Goal: Information Seeking & Learning: Learn about a topic

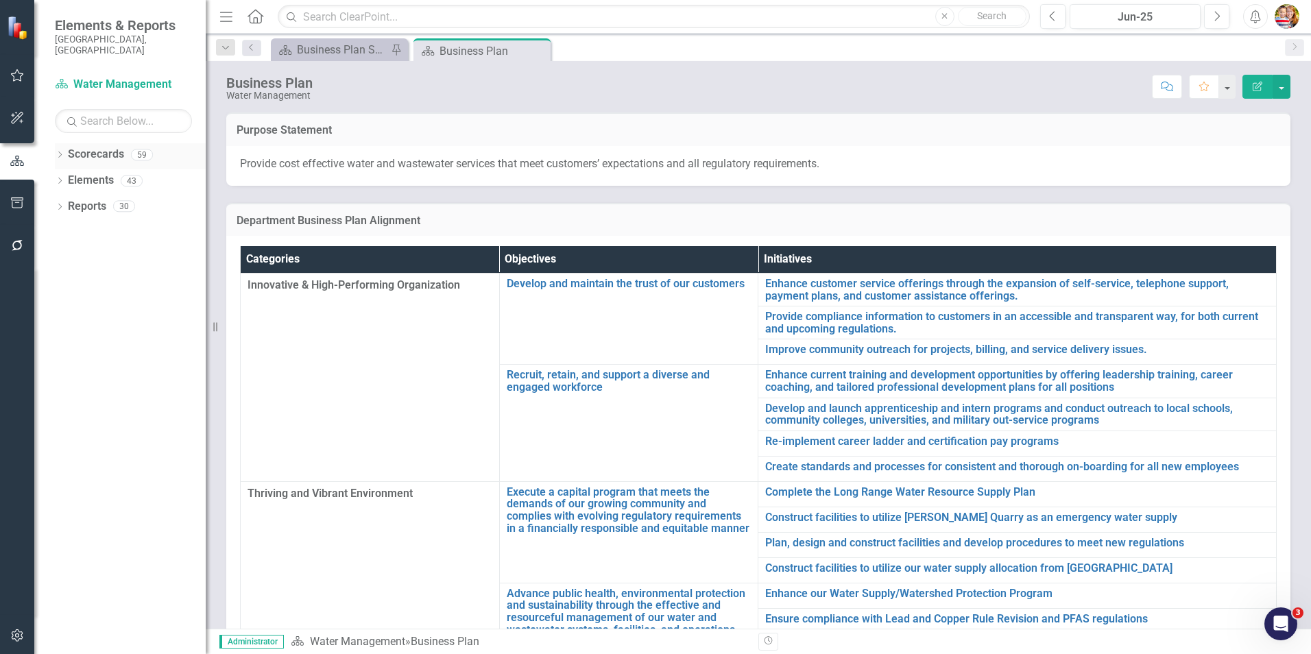
click at [91, 147] on link "Scorecards" at bounding box center [96, 155] width 56 height 16
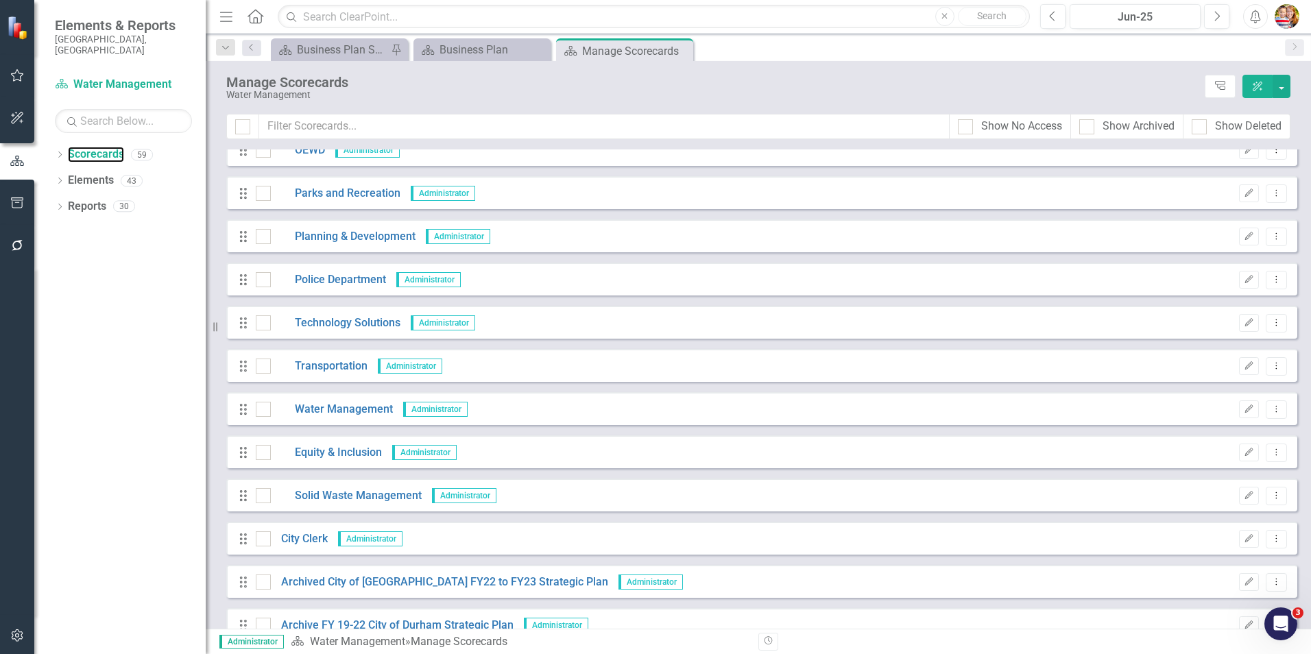
scroll to position [1371, 0]
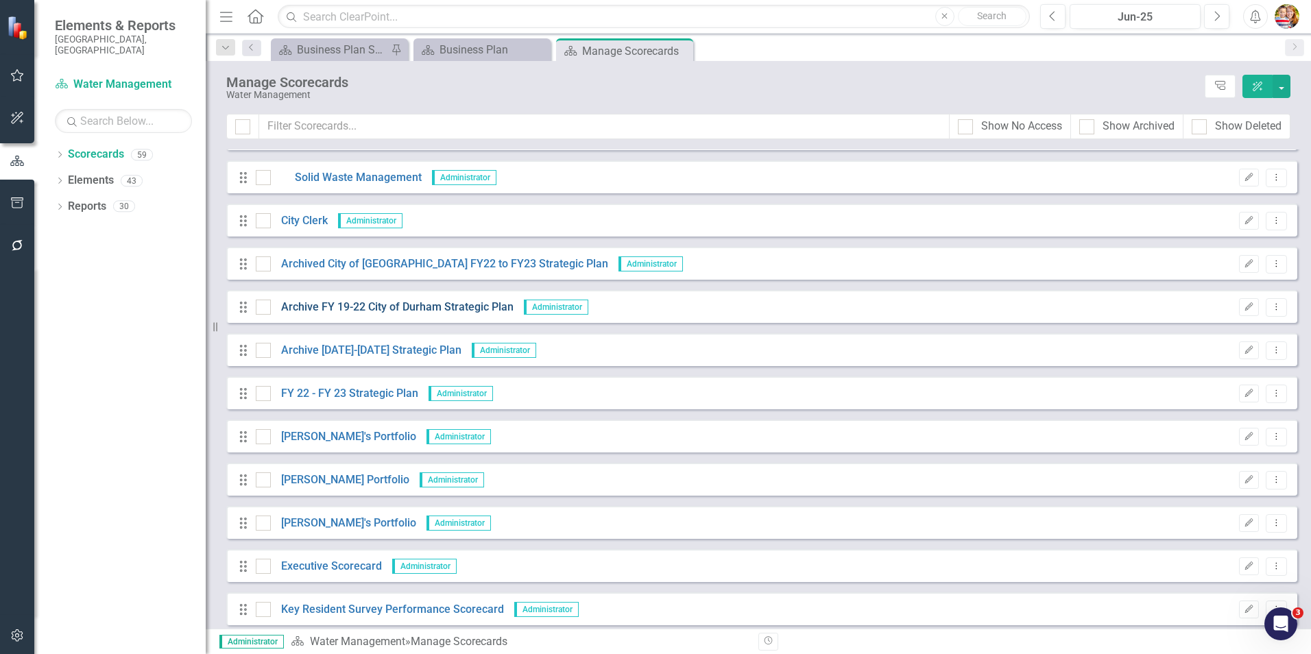
click at [410, 307] on link "Archive FY 19-22 City of Durham Strategic Plan" at bounding box center [392, 308] width 243 height 16
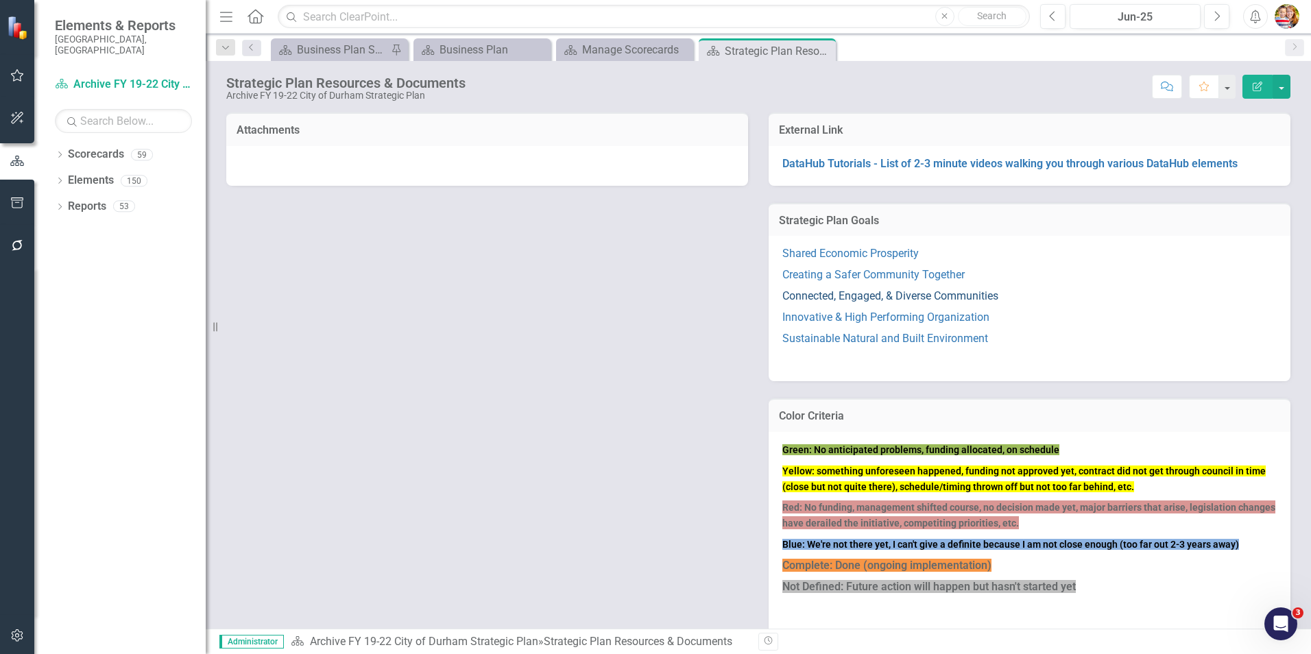
click at [855, 294] on link "Connected, Engaged, & Diverse Communities" at bounding box center [890, 295] width 216 height 13
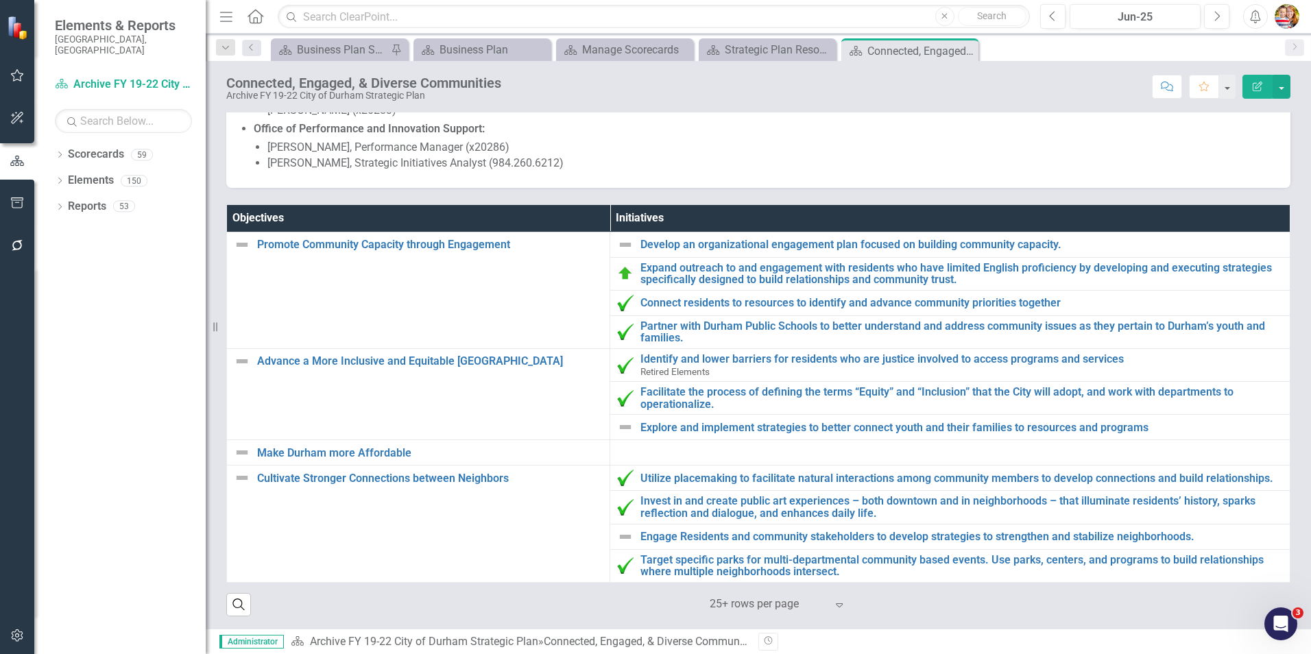
scroll to position [199, 0]
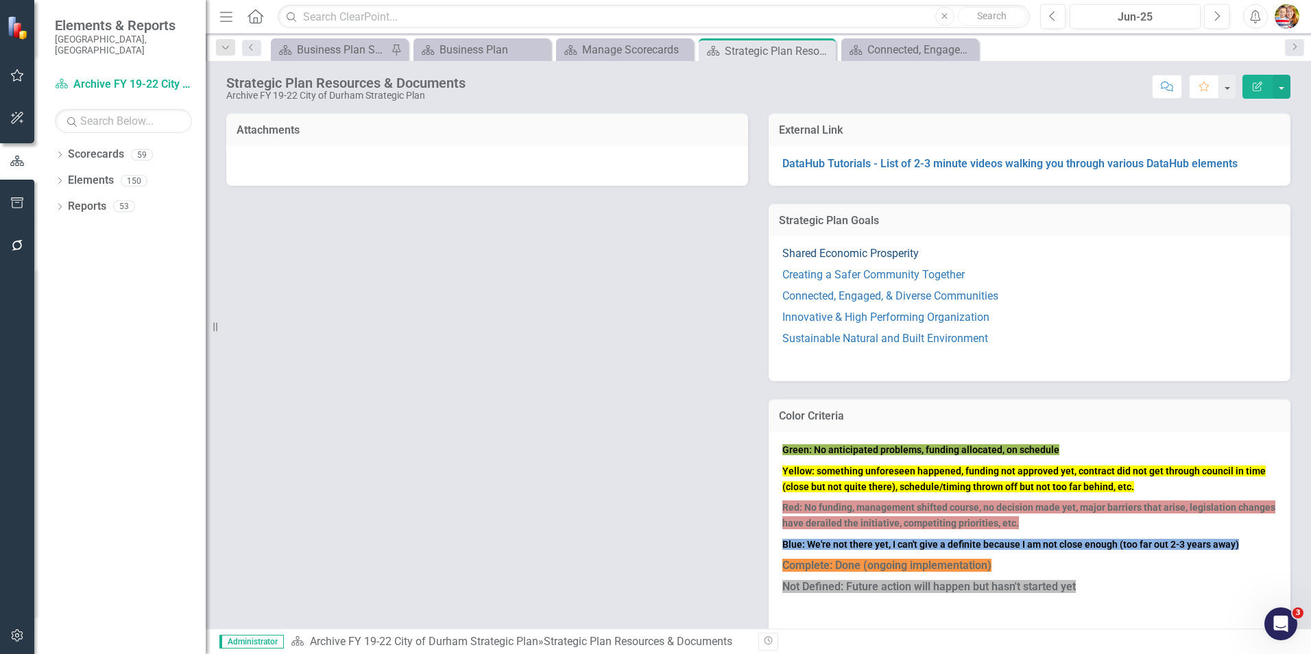
click at [841, 250] on link "Shared Economic Prosperity" at bounding box center [850, 253] width 136 height 13
click at [823, 273] on link "Creating a Safer Community Together" at bounding box center [873, 274] width 182 height 13
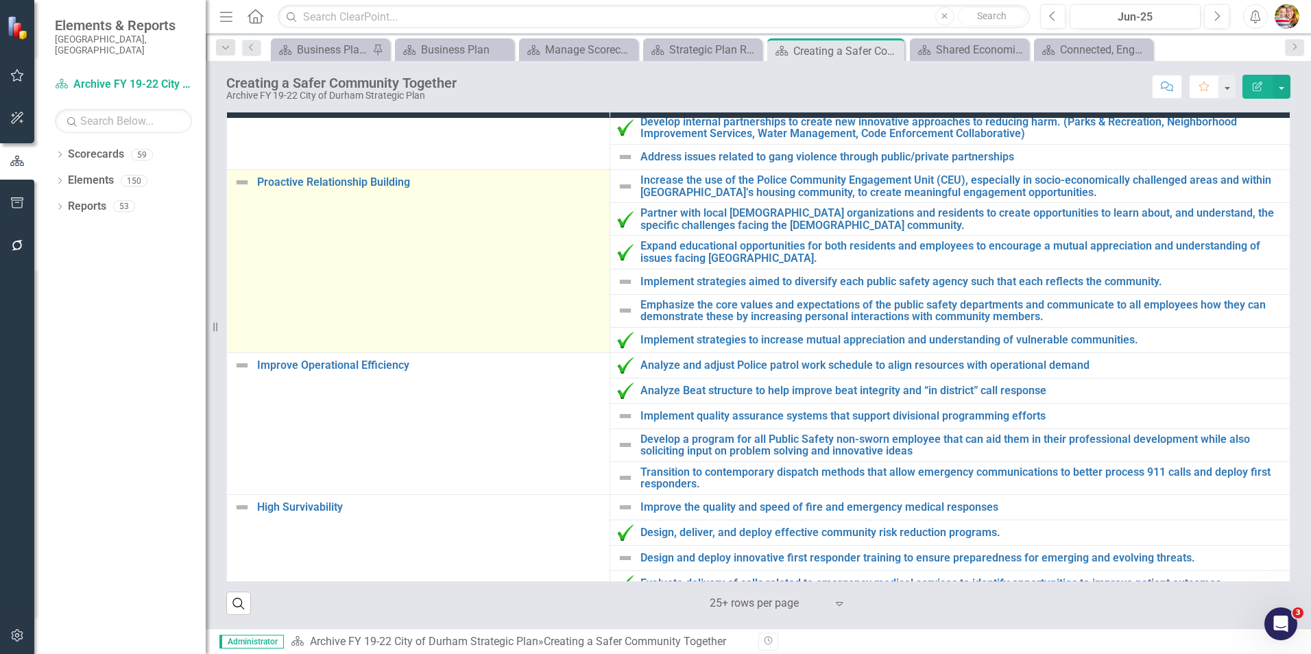
scroll to position [189, 0]
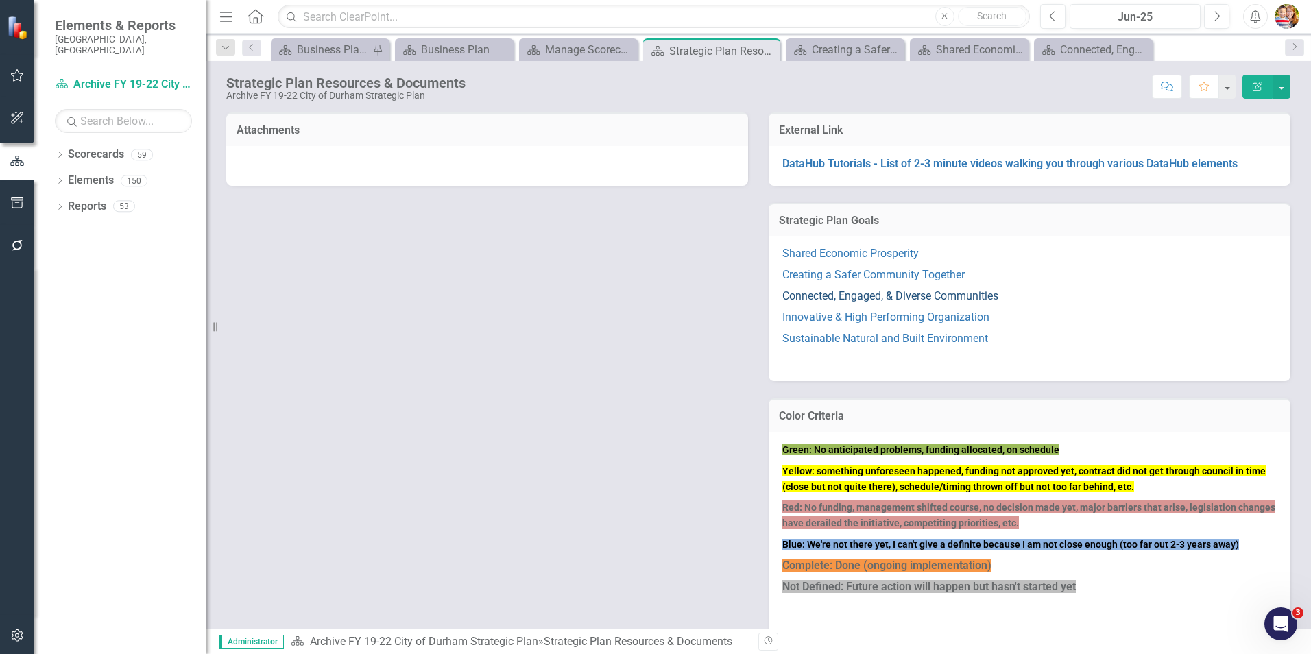
click at [828, 293] on link "Connected, Engaged, & Diverse Communities" at bounding box center [890, 295] width 216 height 13
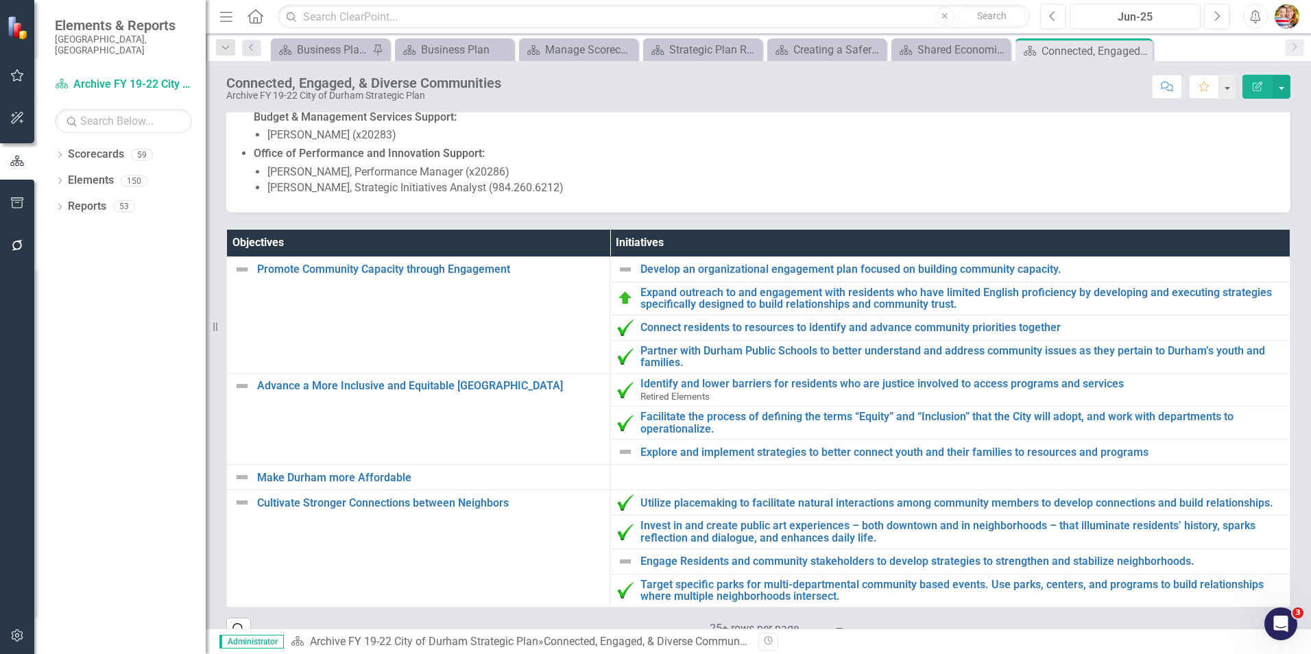
scroll to position [199, 0]
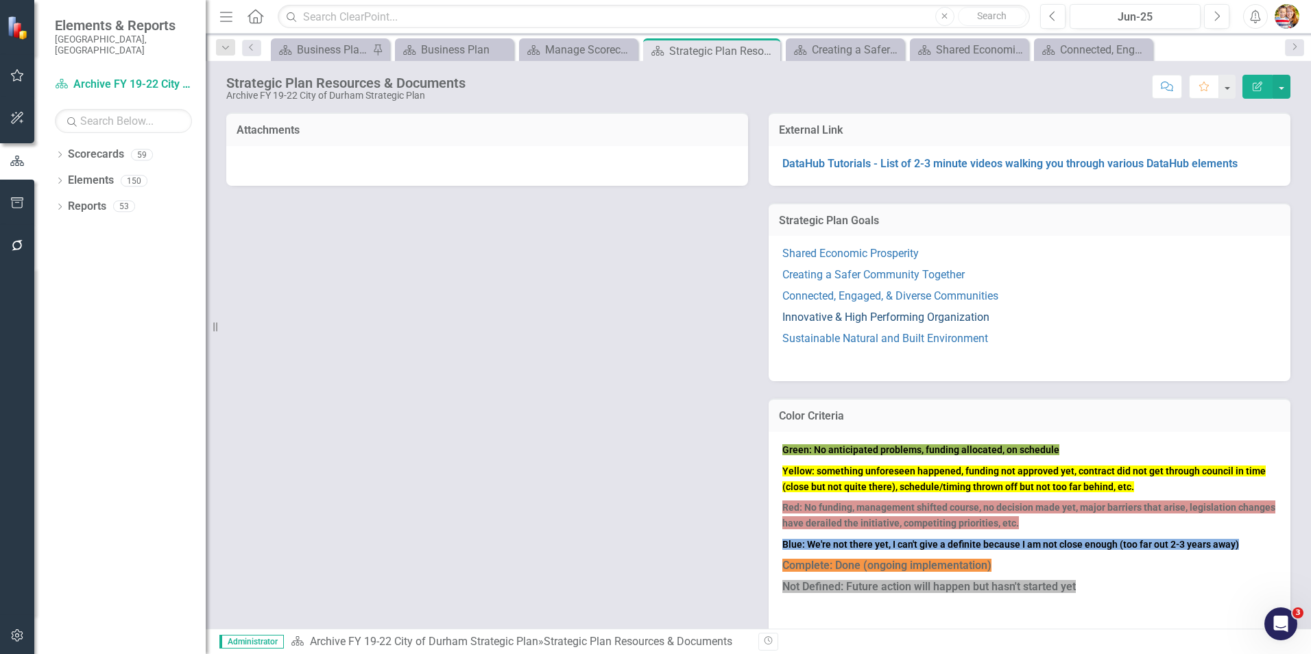
click at [793, 320] on link "Innovative & High Performing Organization" at bounding box center [885, 317] width 207 height 13
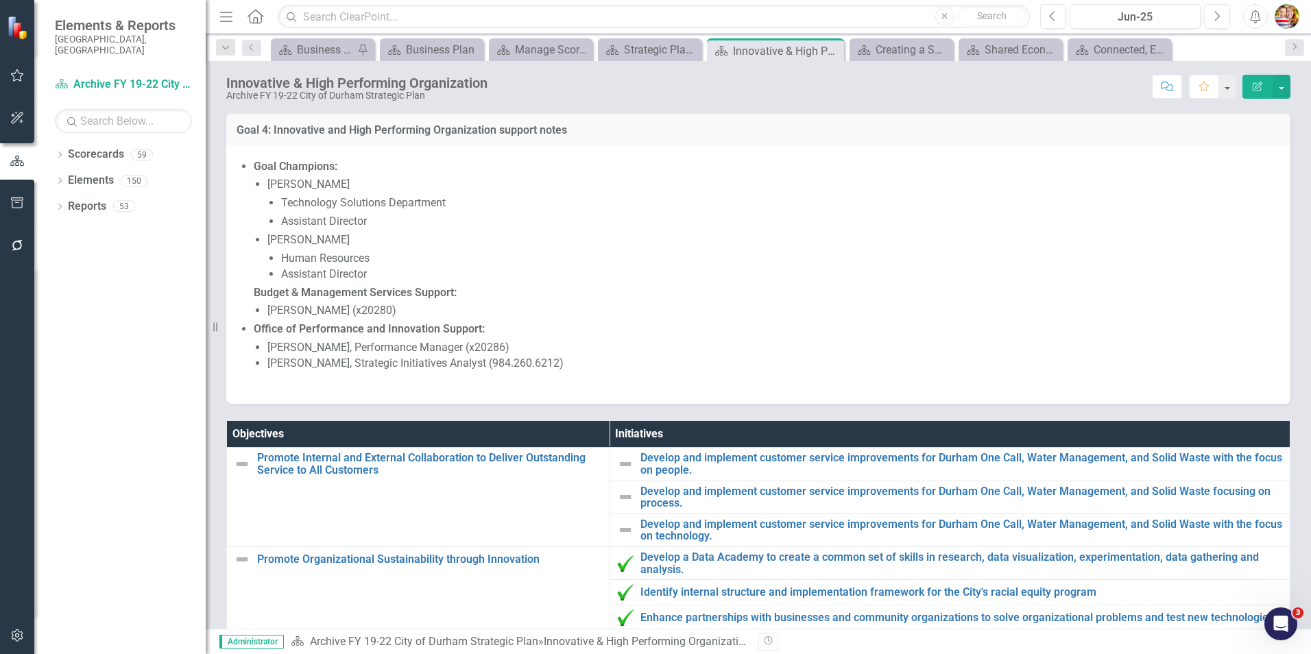
scroll to position [330, 0]
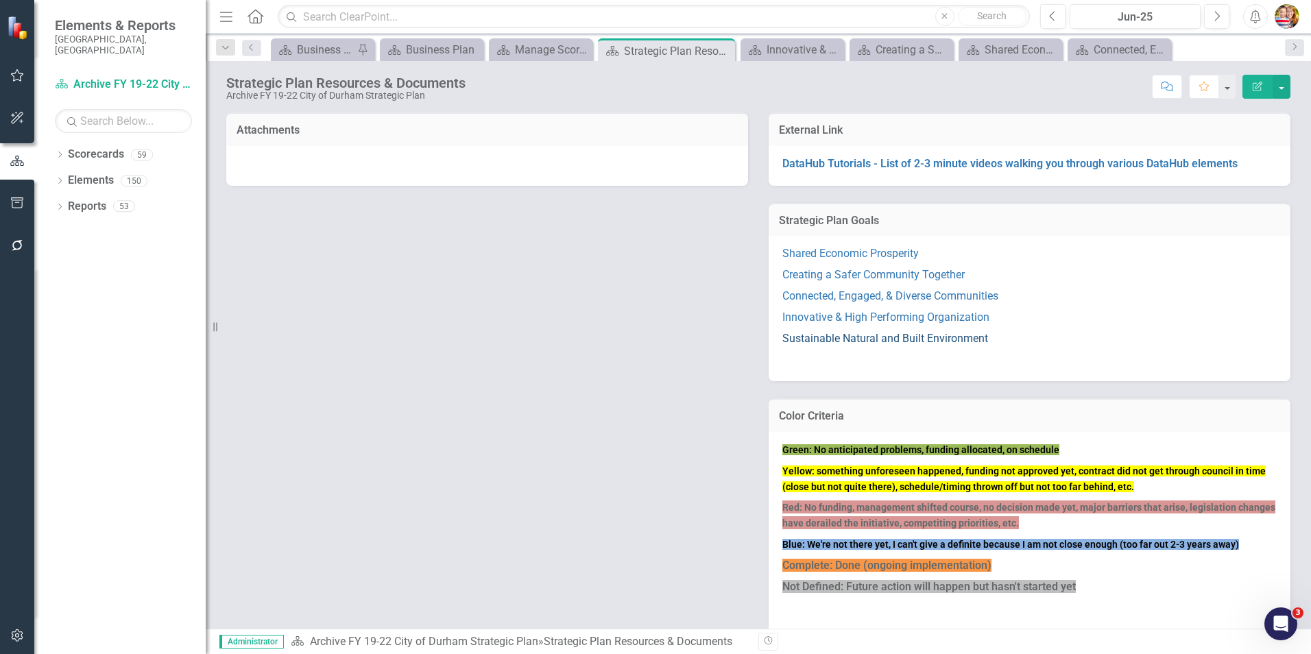
click at [859, 340] on link "Sustainable Natural and Built Environment" at bounding box center [885, 338] width 206 height 13
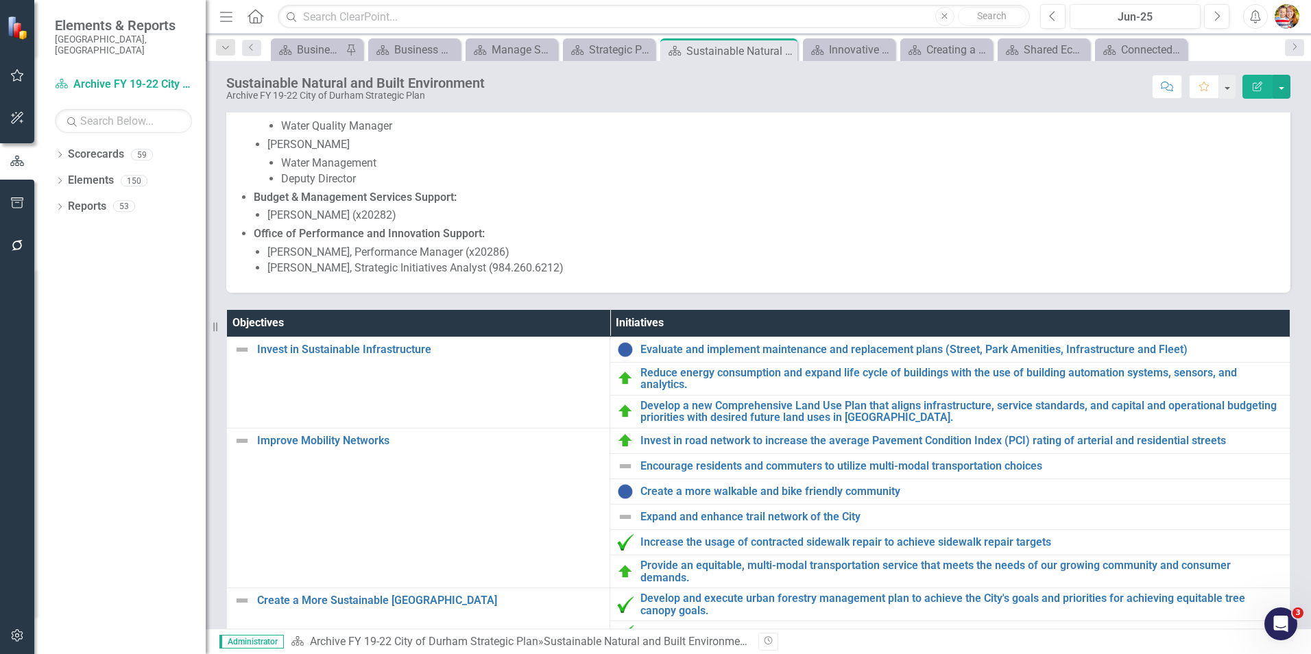
scroll to position [245, 0]
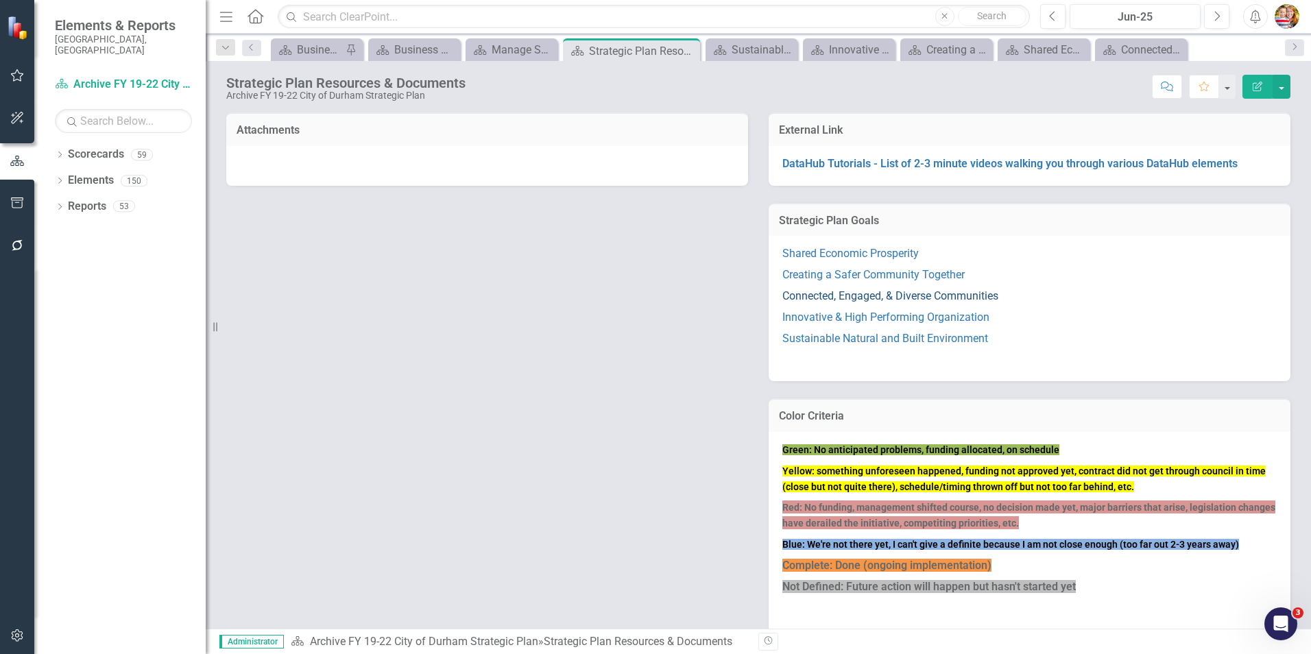
click at [859, 295] on link "Connected, Engaged, & Diverse Communities" at bounding box center [890, 295] width 216 height 13
click at [817, 313] on p "Innovative & High Performing Organization" at bounding box center [1029, 317] width 494 height 21
click at [817, 314] on link "Innovative & High Performing Organization" at bounding box center [885, 317] width 207 height 13
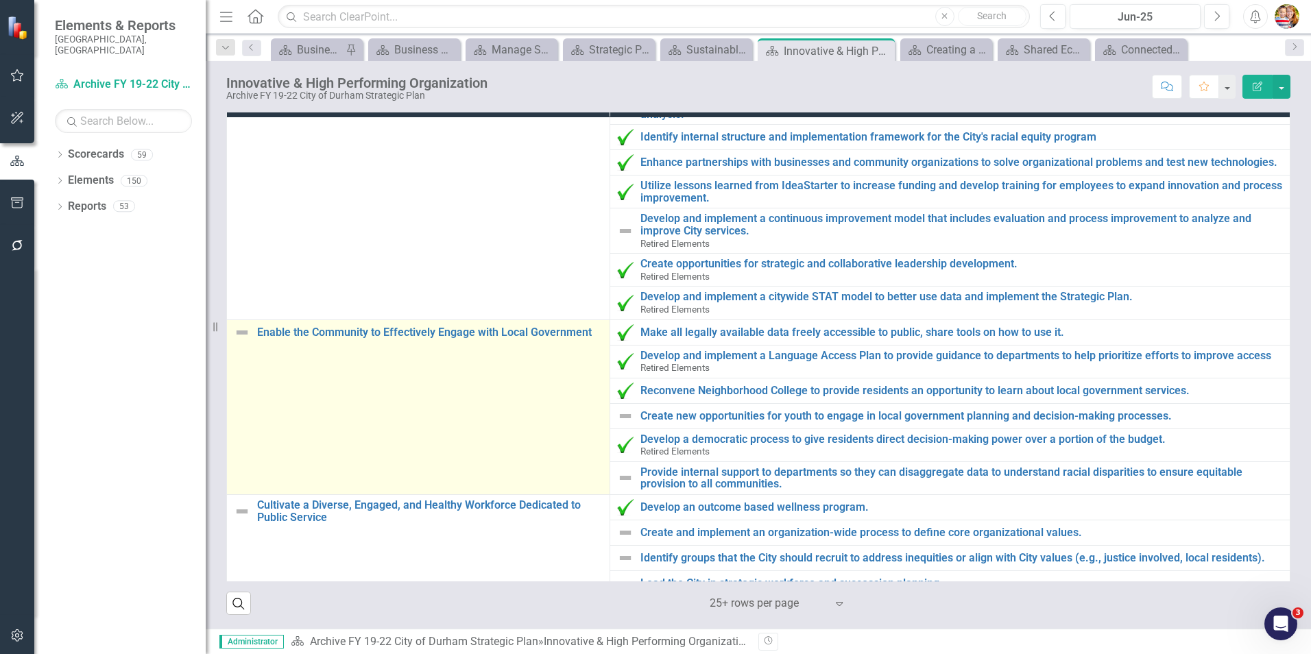
scroll to position [148, 0]
